Goal: Task Accomplishment & Management: Use online tool/utility

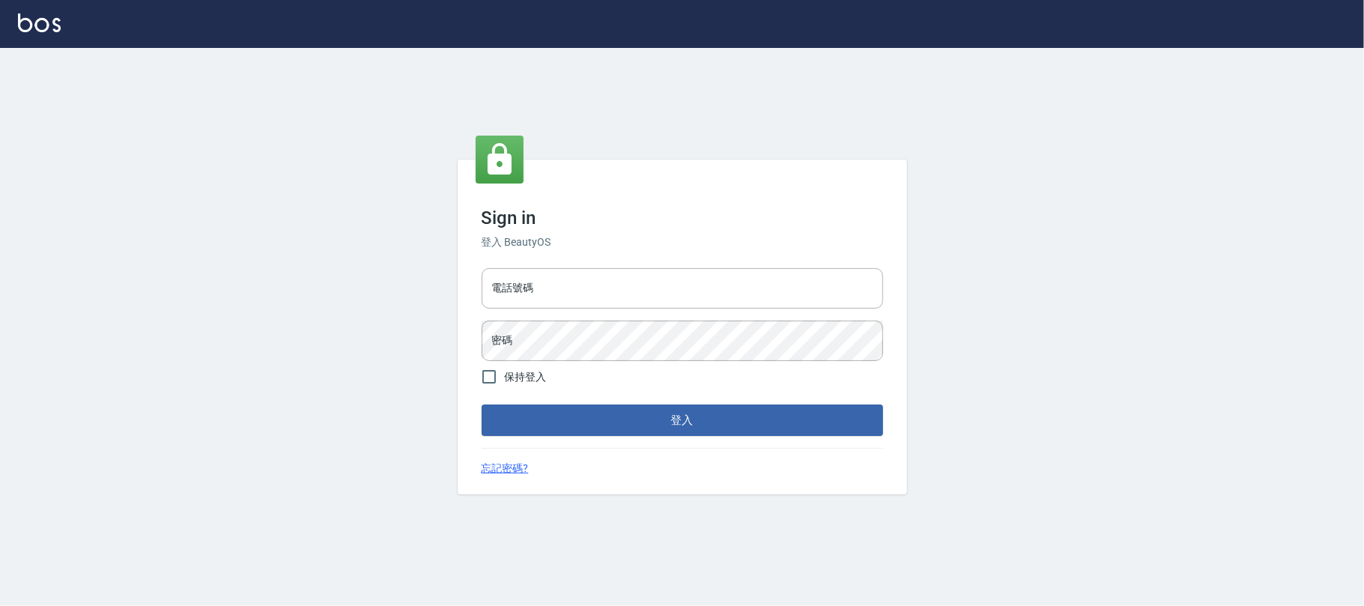
drag, startPoint x: 678, startPoint y: 273, endPoint x: 671, endPoint y: 261, distance: 14.1
click at [678, 276] on input "電話號碼" at bounding box center [682, 288] width 401 height 40
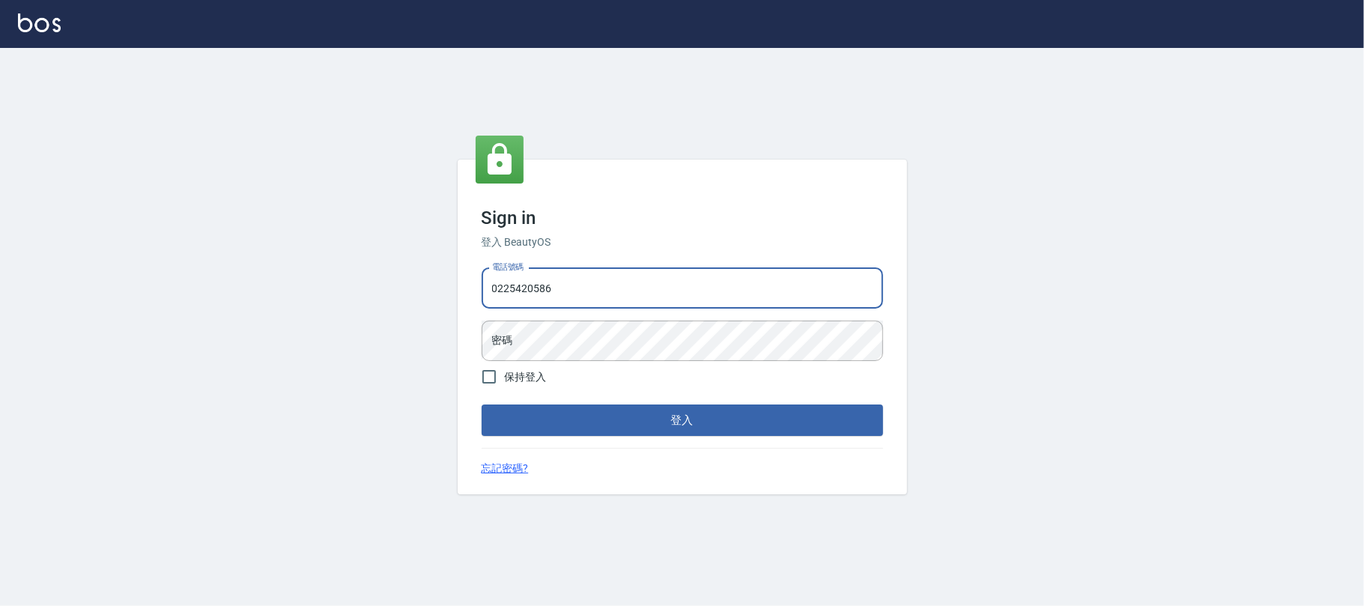
type input "0225420586"
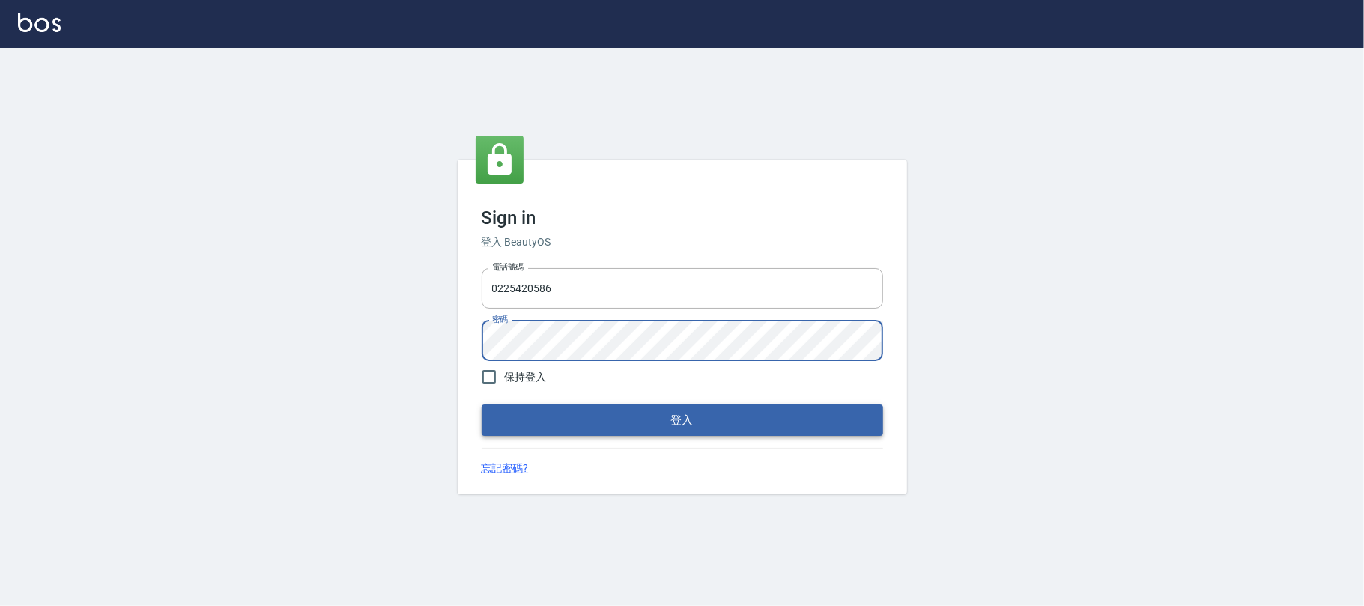
click at [668, 411] on button "登入" at bounding box center [682, 419] width 401 height 31
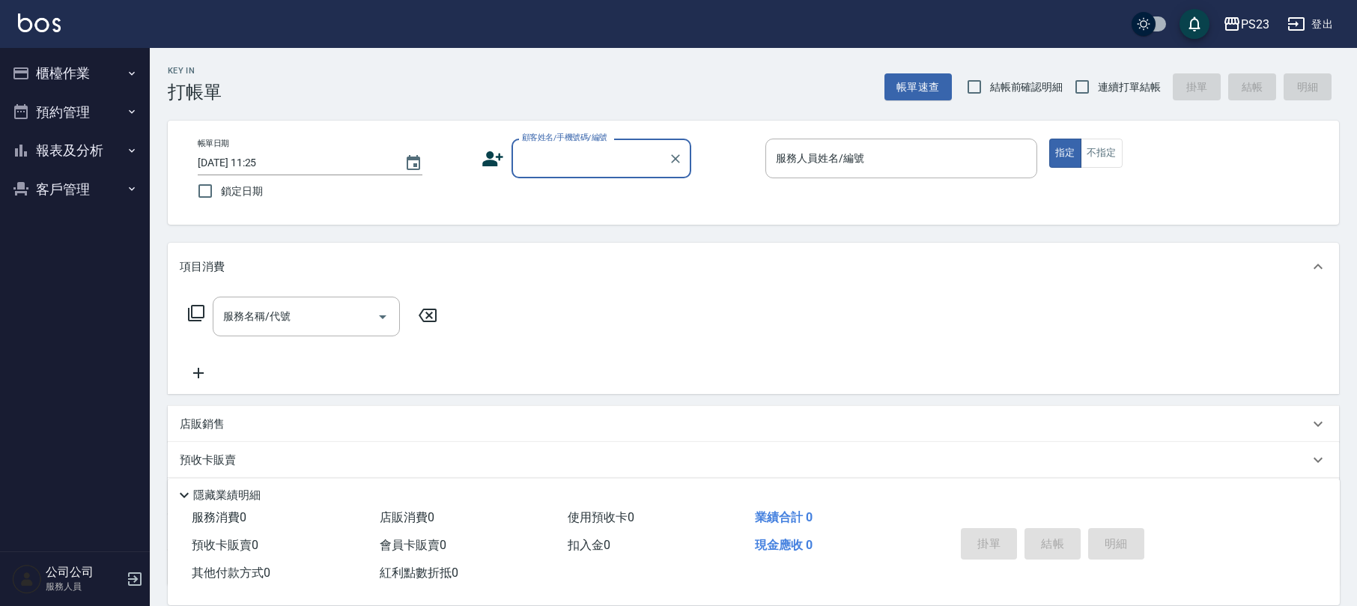
click at [66, 61] on button "櫃檯作業" at bounding box center [75, 73] width 138 height 39
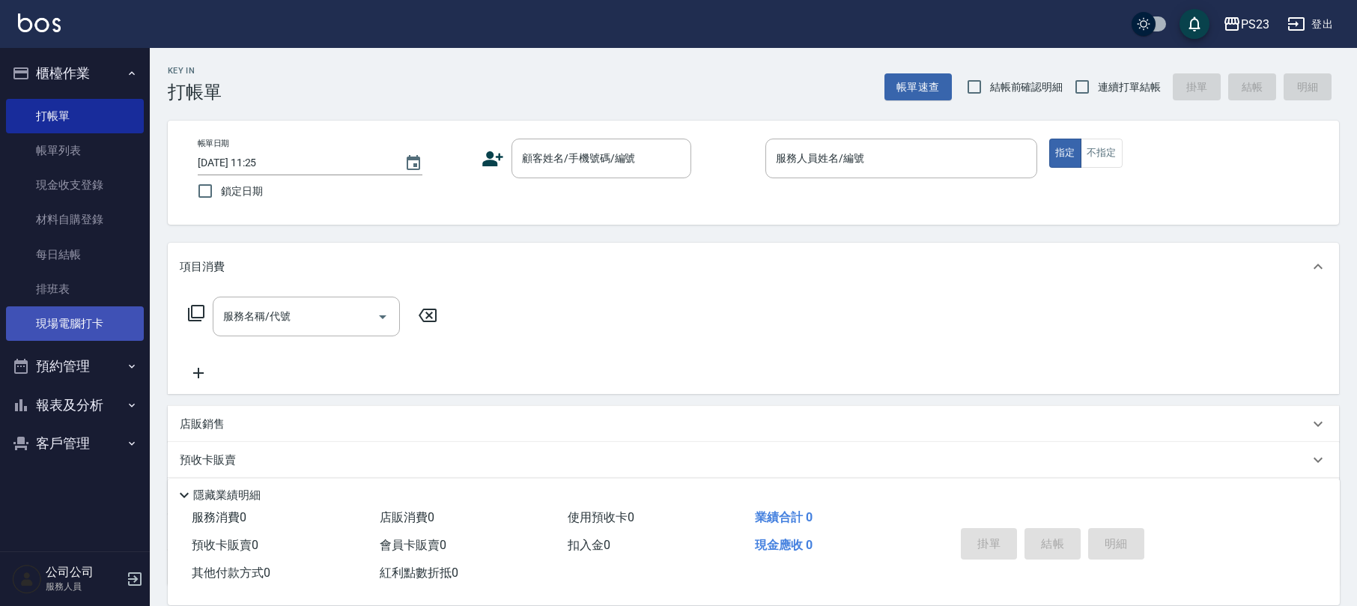
click at [37, 333] on link "現場電腦打卡" at bounding box center [75, 323] width 138 height 34
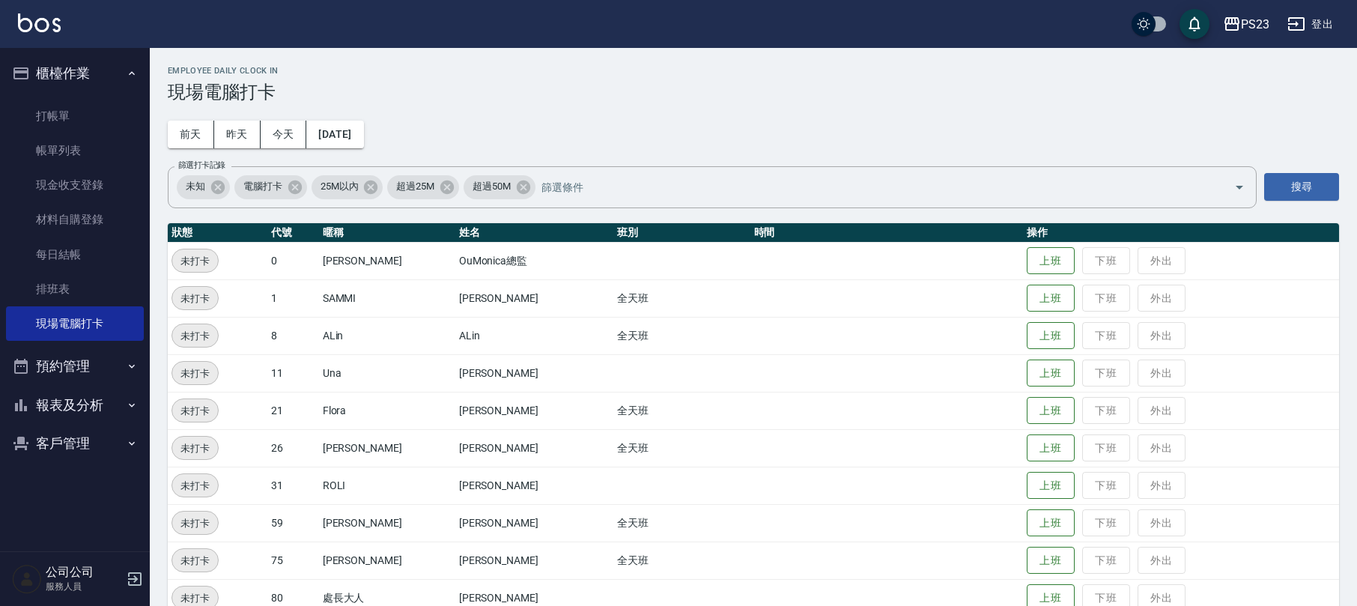
scroll to position [66, 0]
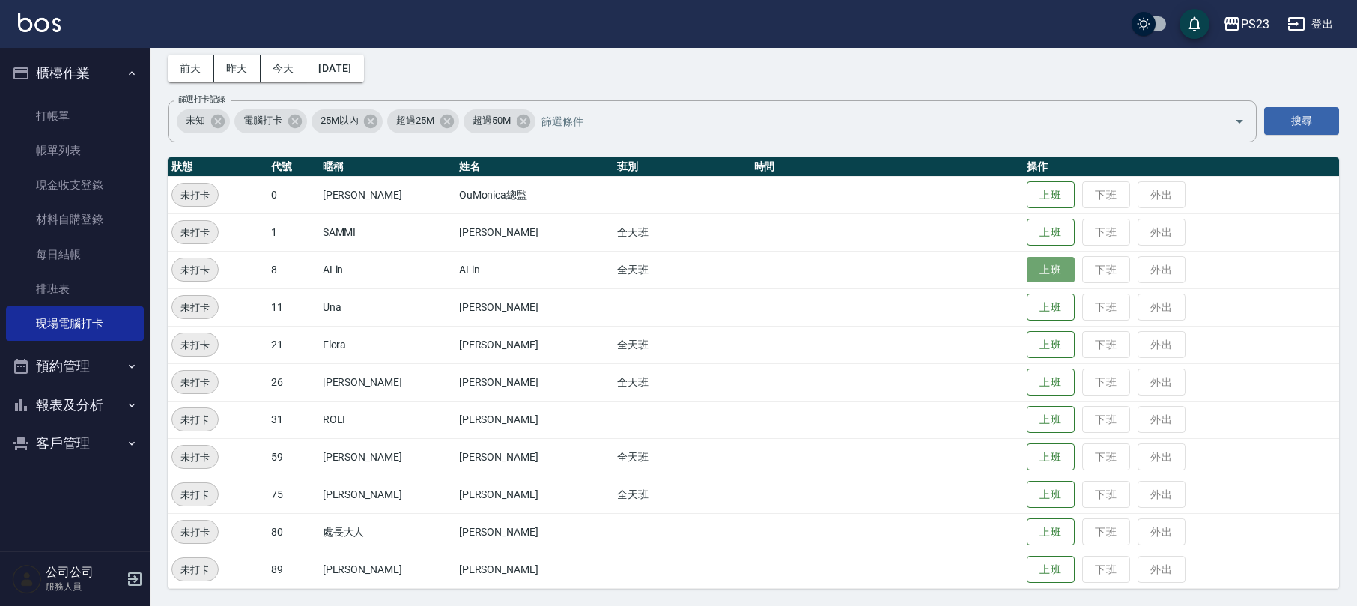
click at [1033, 261] on button "上班" at bounding box center [1051, 270] width 48 height 26
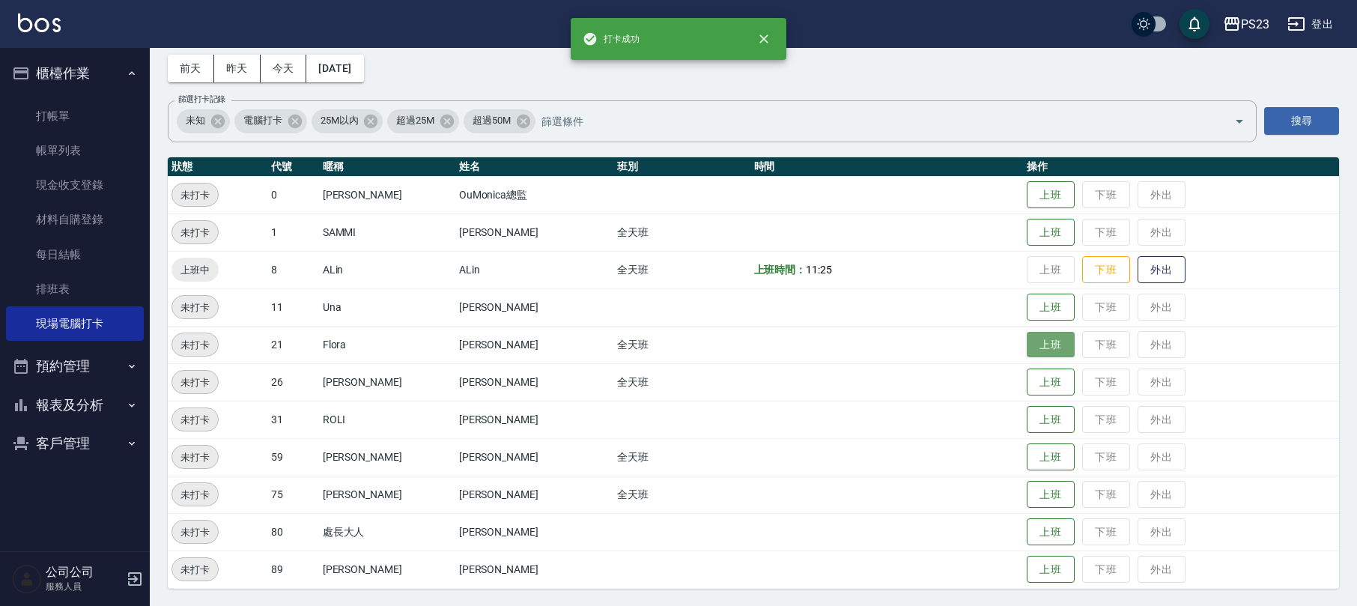
click at [1027, 350] on button "上班" at bounding box center [1051, 345] width 48 height 26
click at [1027, 382] on button "上班" at bounding box center [1051, 382] width 48 height 26
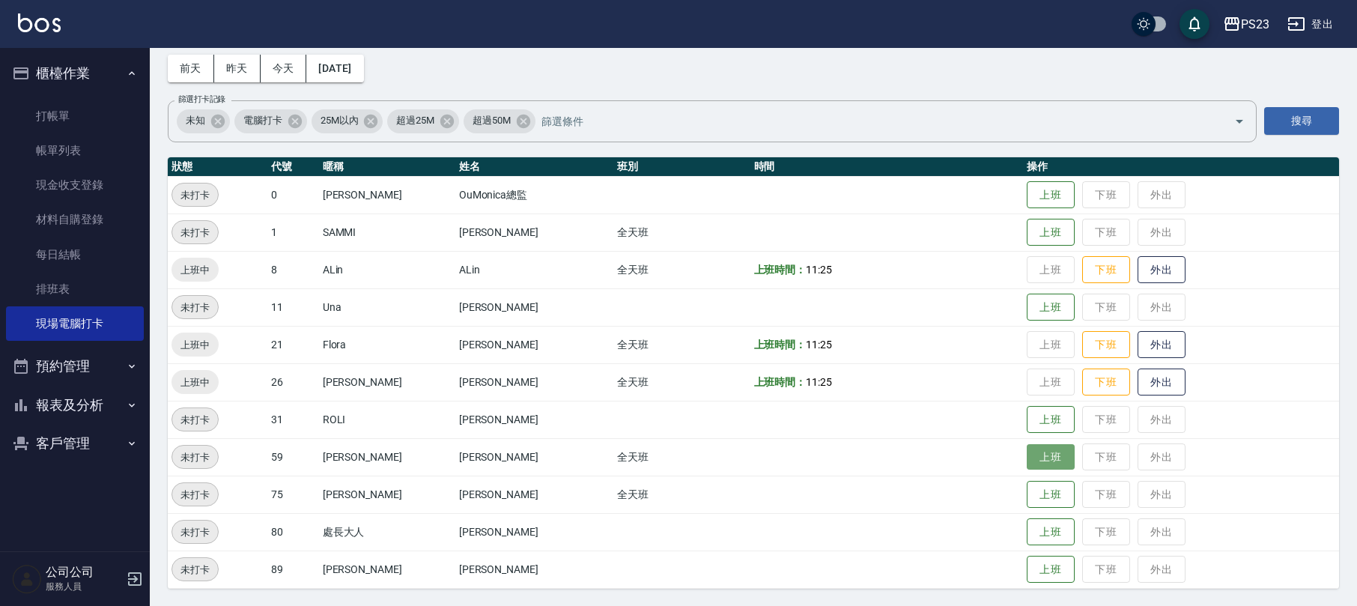
click at [1027, 456] on button "上班" at bounding box center [1051, 457] width 48 height 26
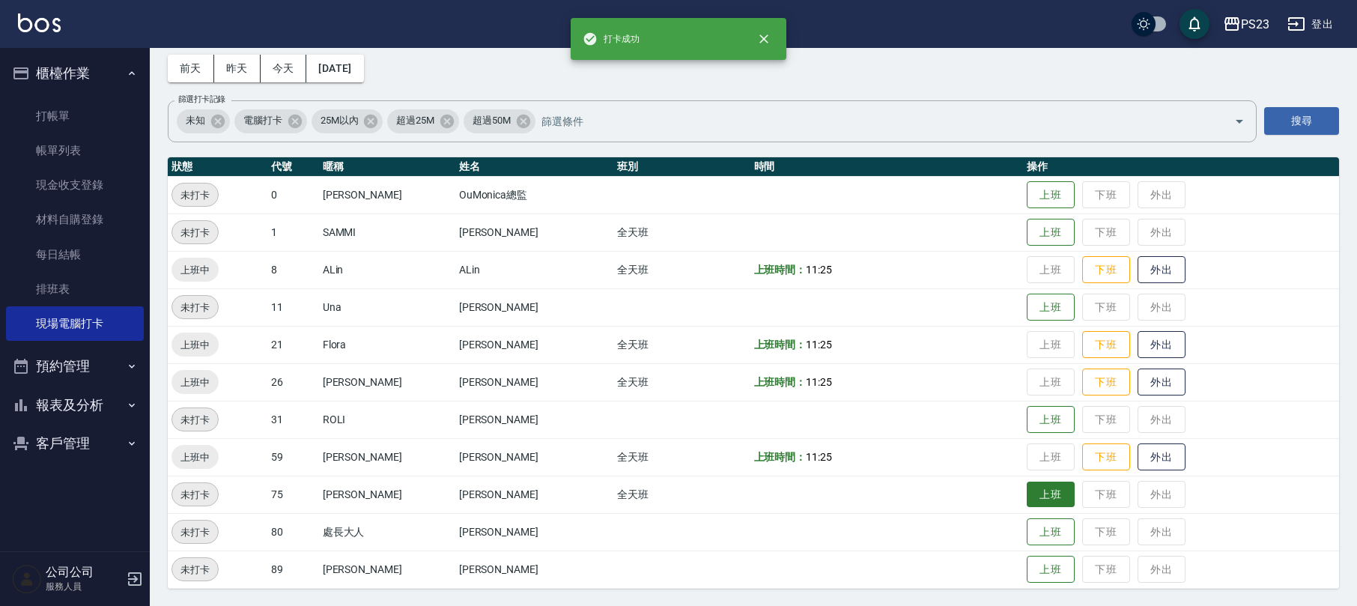
click at [1030, 491] on button "上班" at bounding box center [1051, 495] width 48 height 26
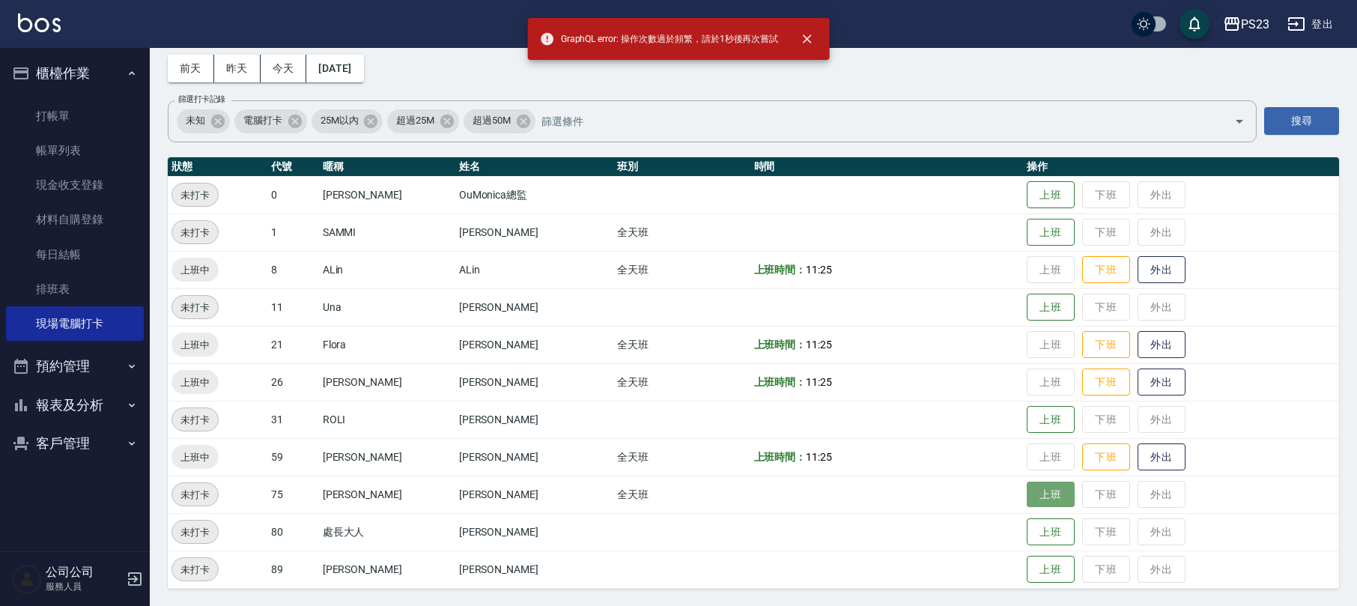
click at [1038, 491] on button "上班" at bounding box center [1051, 495] width 48 height 26
